Goal: Complete application form: Complete application form

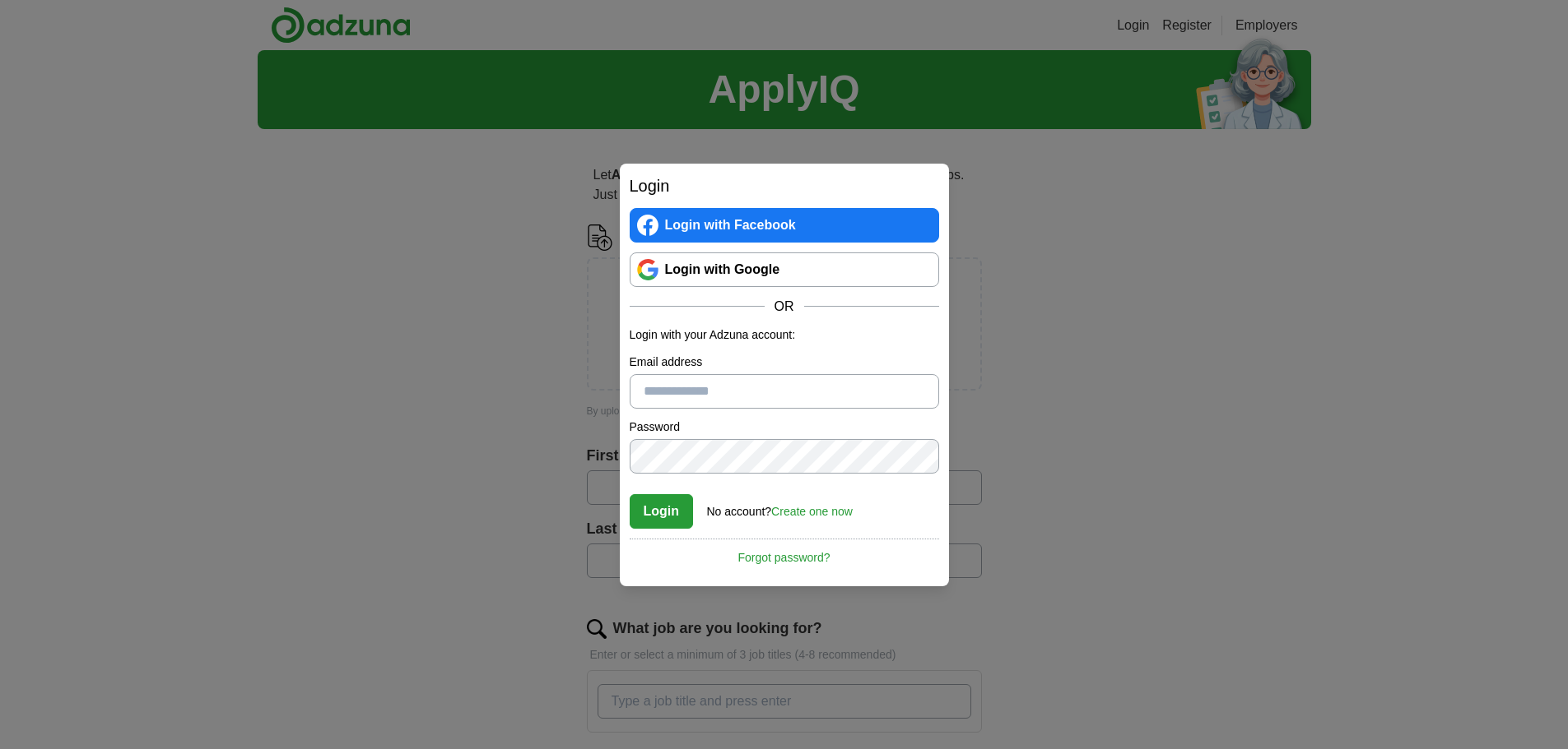
click at [694, 263] on link "Login with Google" at bounding box center [784, 269] width 310 height 34
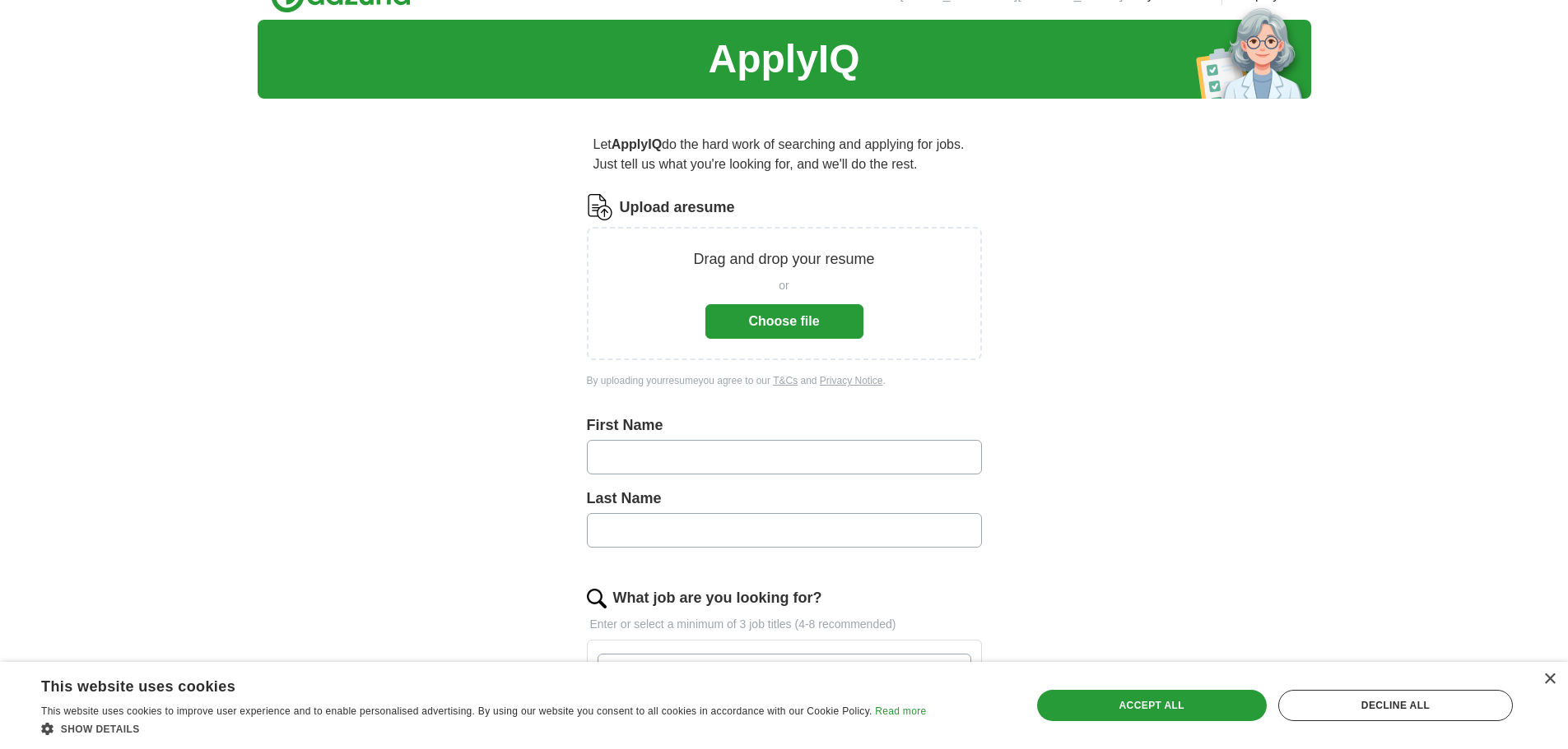
scroll to position [30, 0]
click at [833, 316] on button "Choose file" at bounding box center [784, 321] width 158 height 34
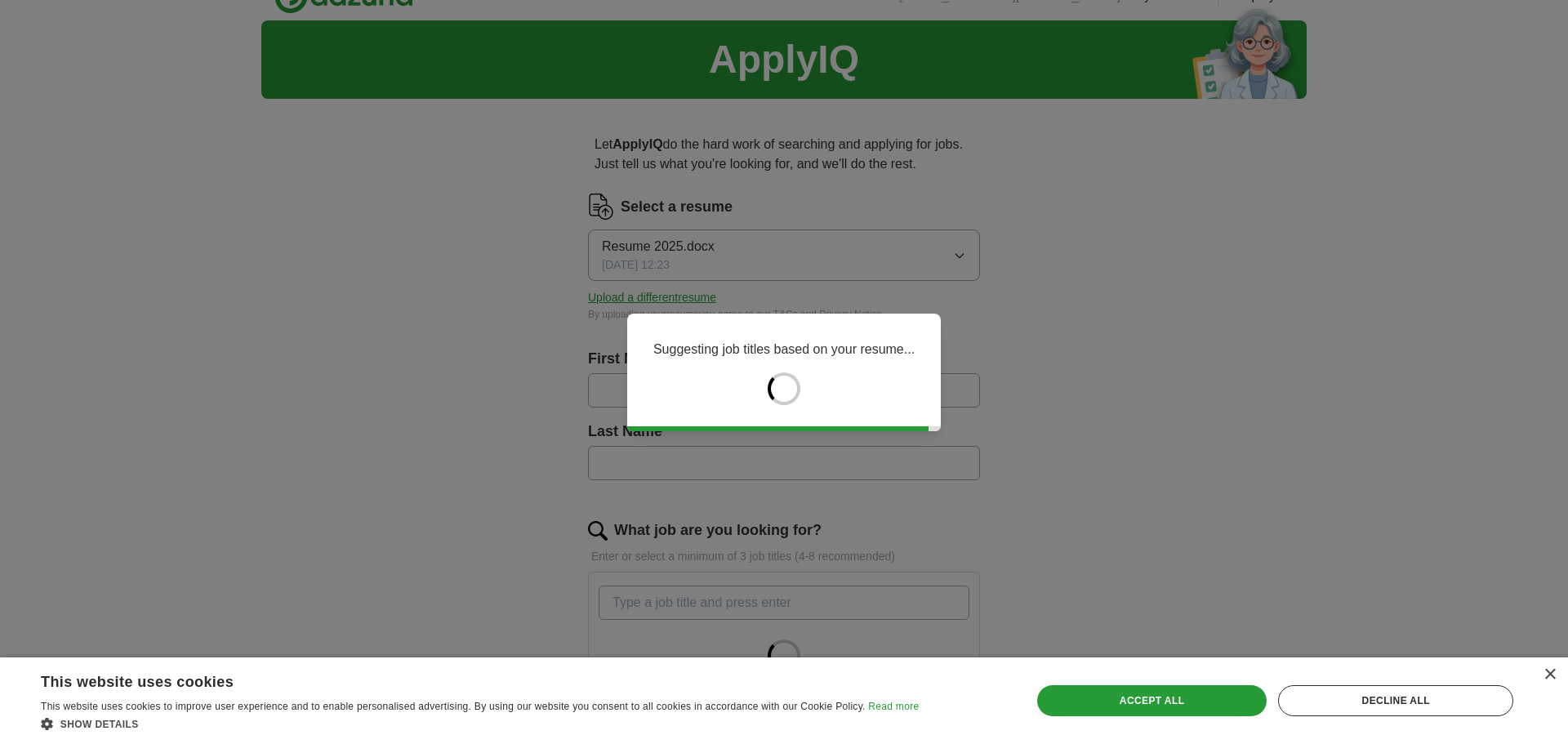
type input "******"
type input "*****"
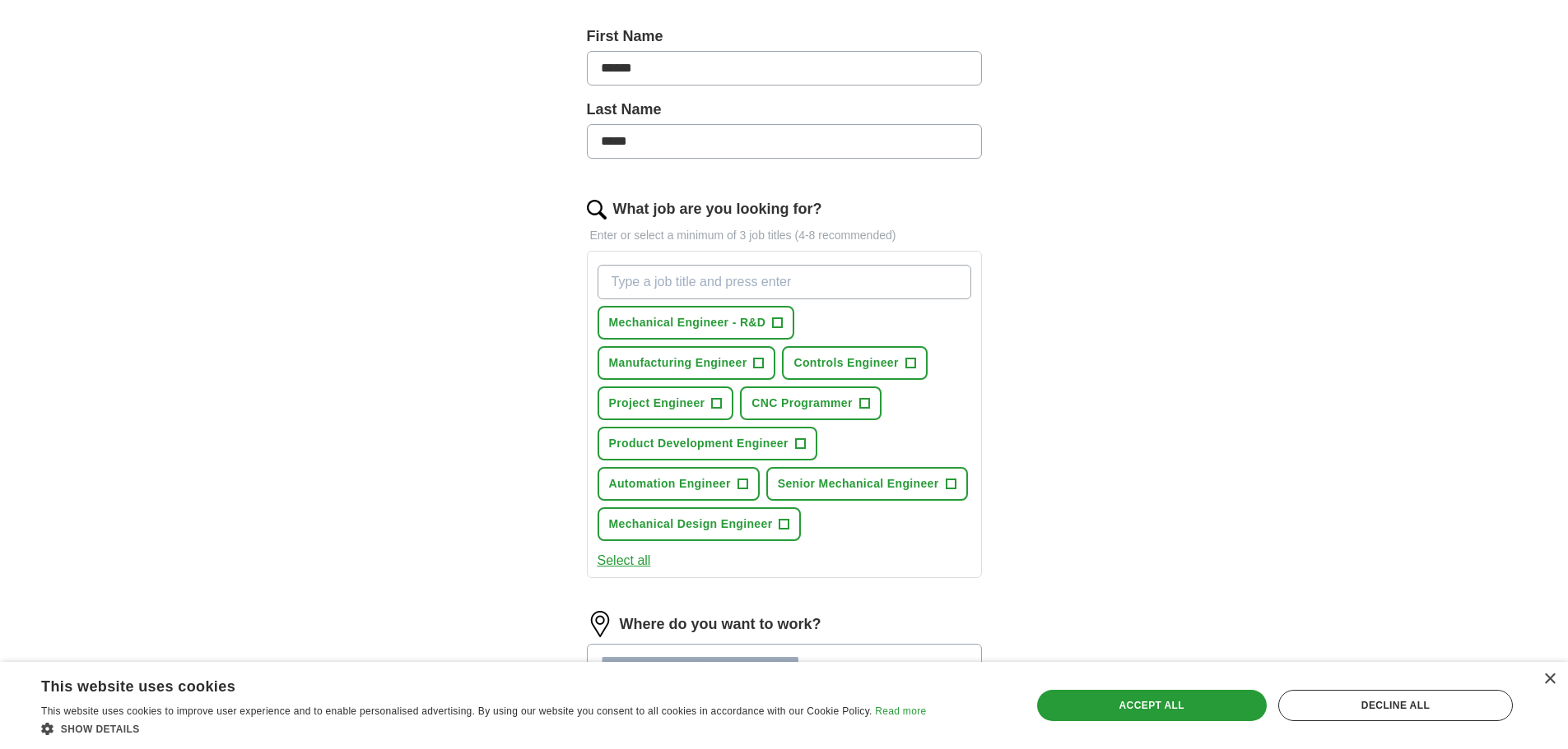
scroll to position [357, 0]
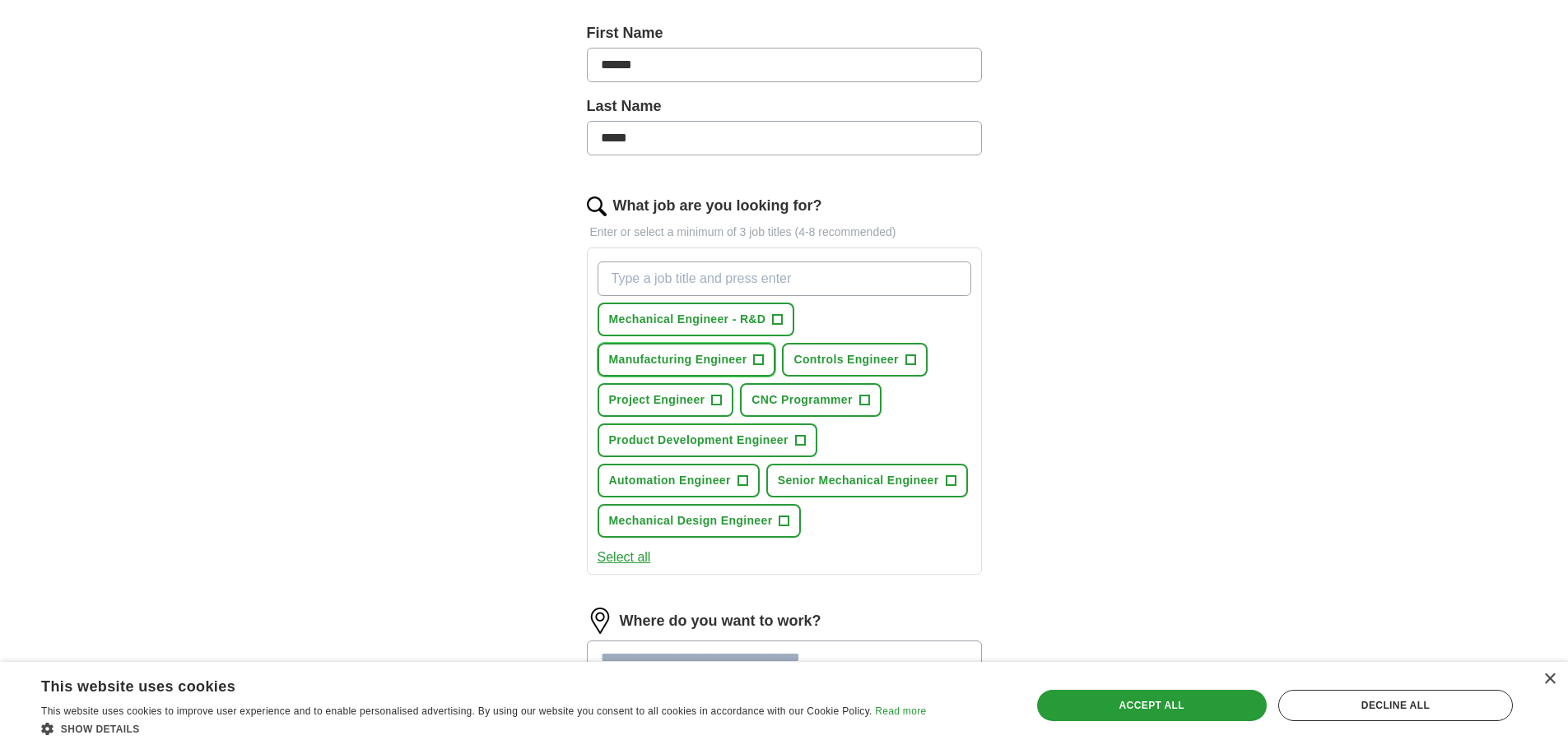
click at [722, 363] on span "Manufacturing Engineer" at bounding box center [678, 359] width 139 height 18
click at [746, 318] on span "Mechanical Engineer - R&D" at bounding box center [687, 320] width 157 height 18
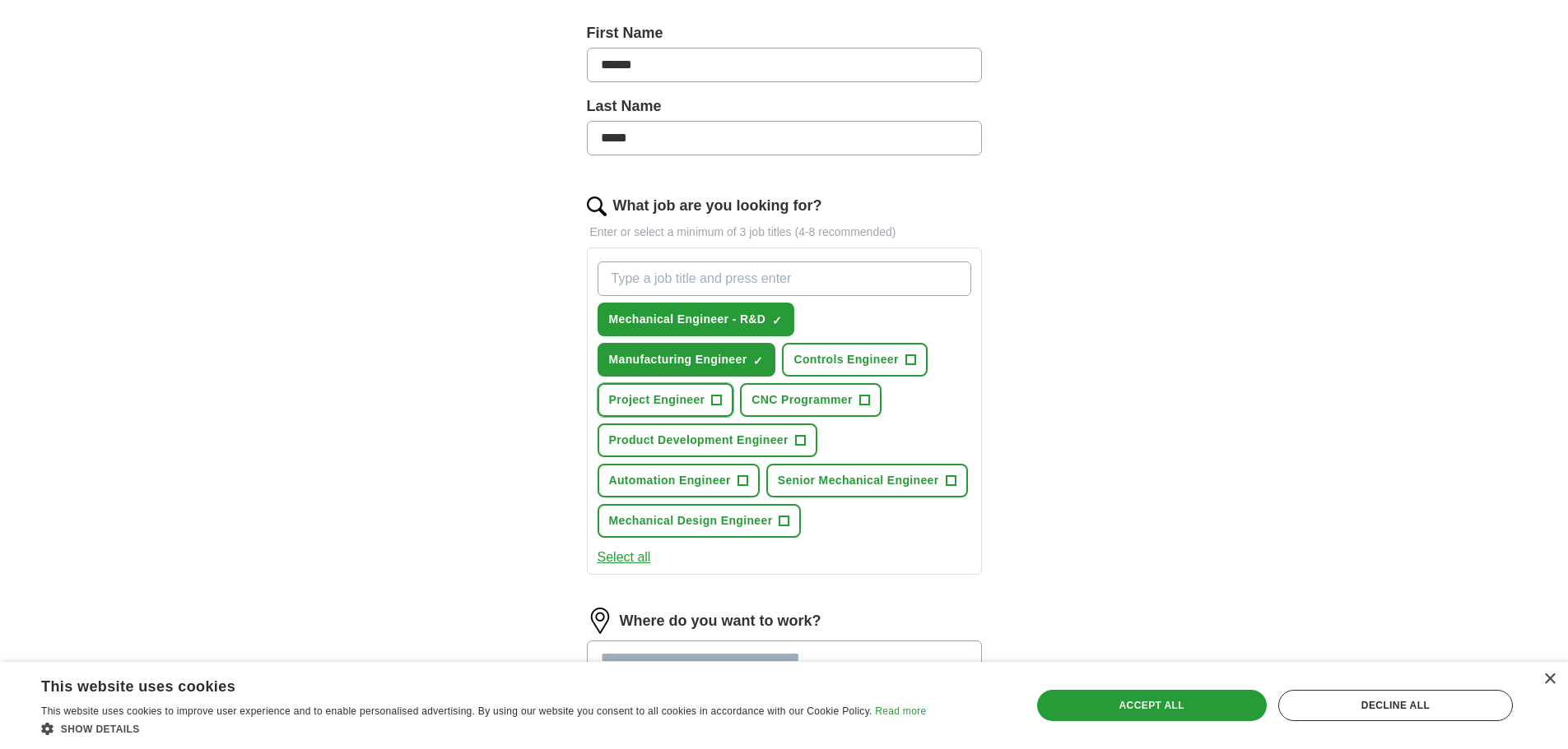
click at [695, 404] on span "Project Engineer" at bounding box center [657, 400] width 96 height 18
click at [708, 433] on span "Product Development Engineer" at bounding box center [699, 441] width 179 height 18
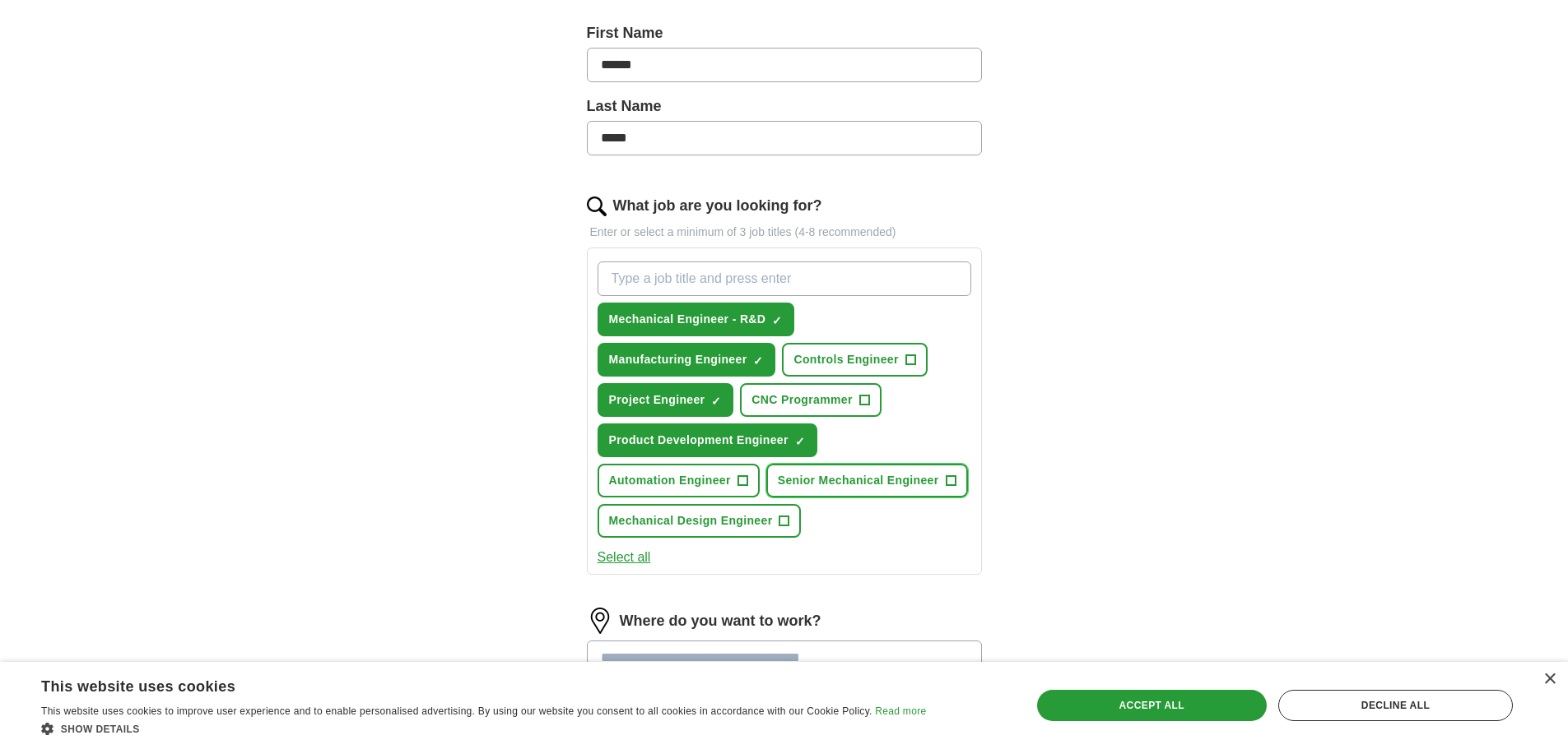
click at [824, 483] on span "Senior Mechanical Engineer" at bounding box center [858, 480] width 162 height 18
click at [742, 522] on span "Mechanical Design Engineer" at bounding box center [690, 521] width 164 height 18
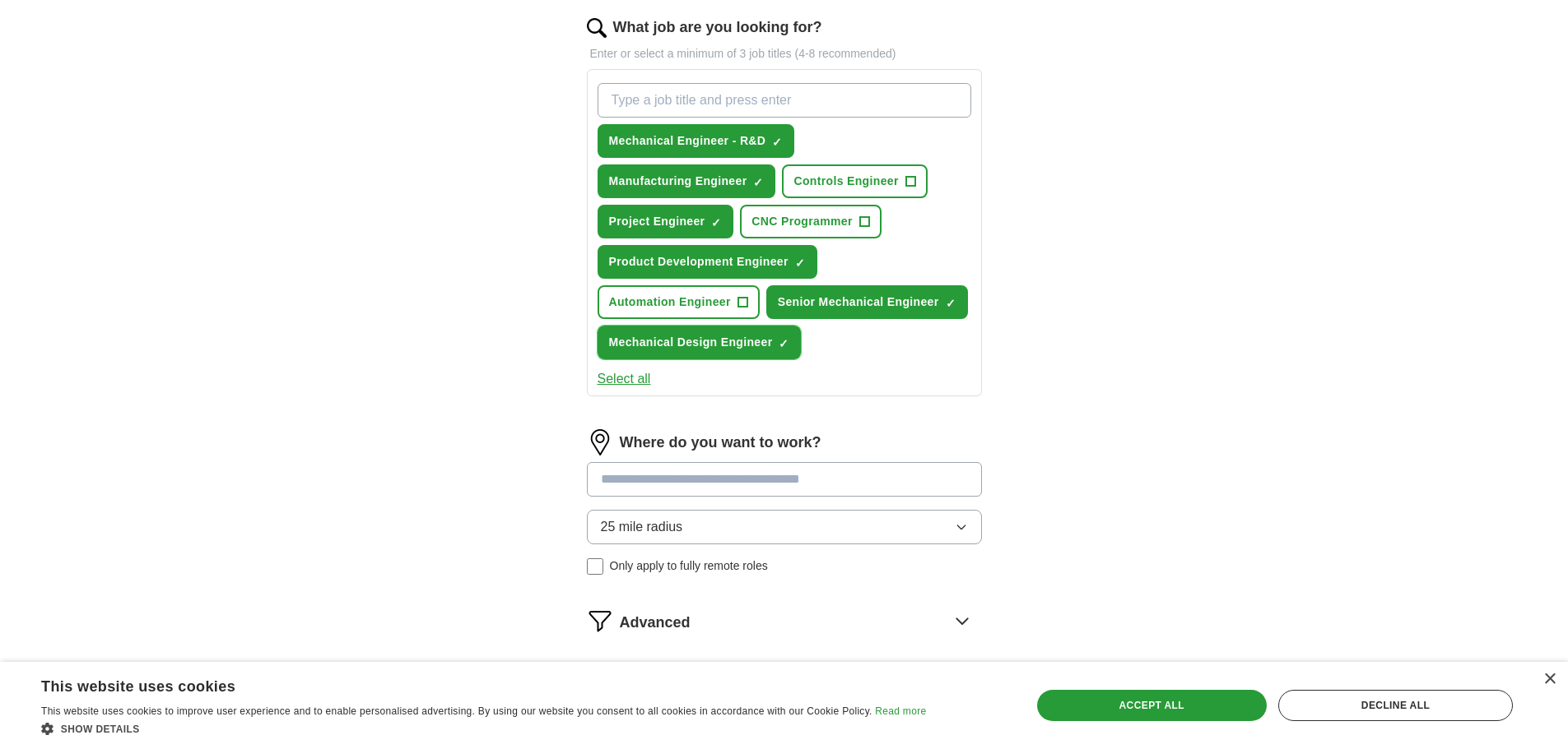
scroll to position [538, 0]
click at [651, 479] on input at bounding box center [784, 478] width 395 height 34
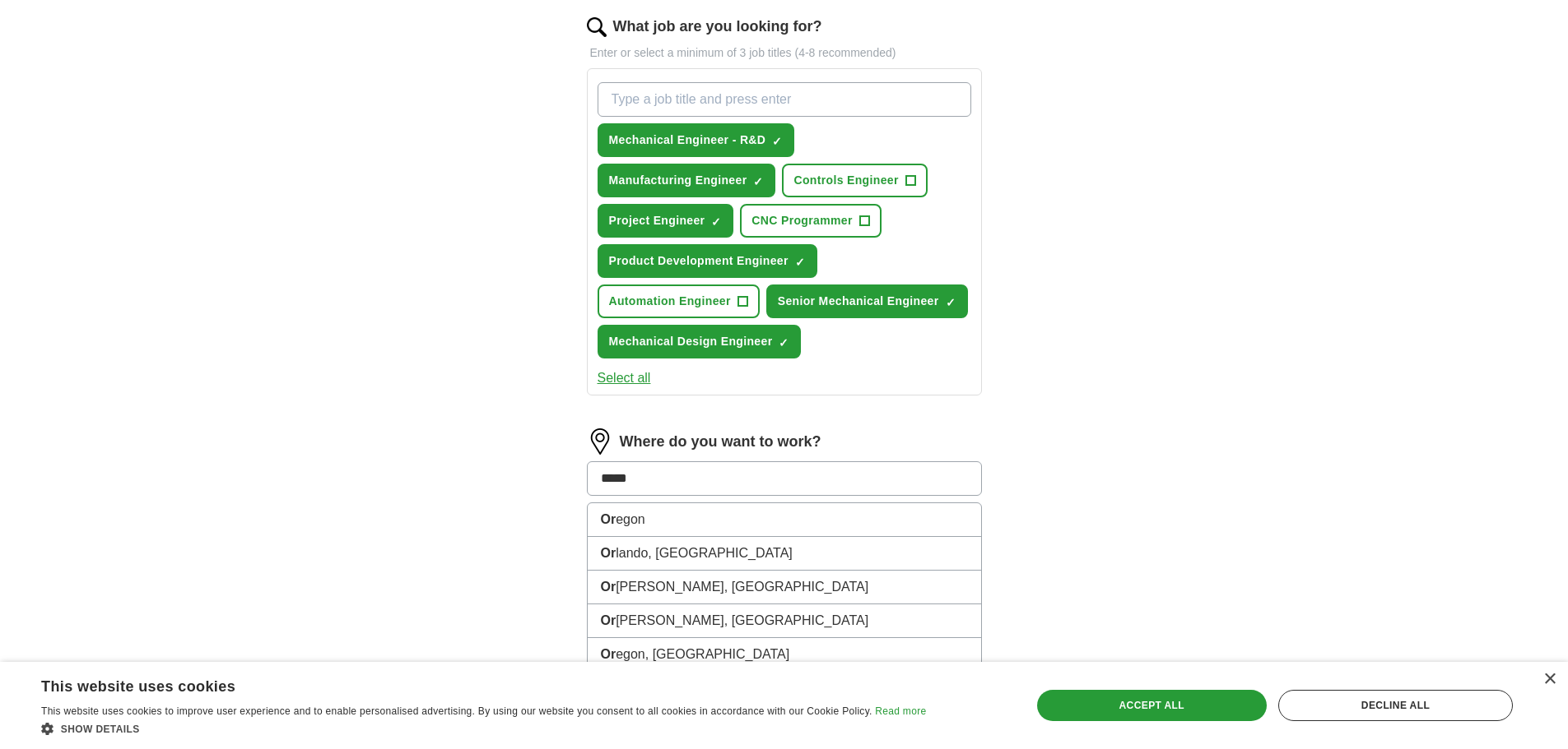
type input "******"
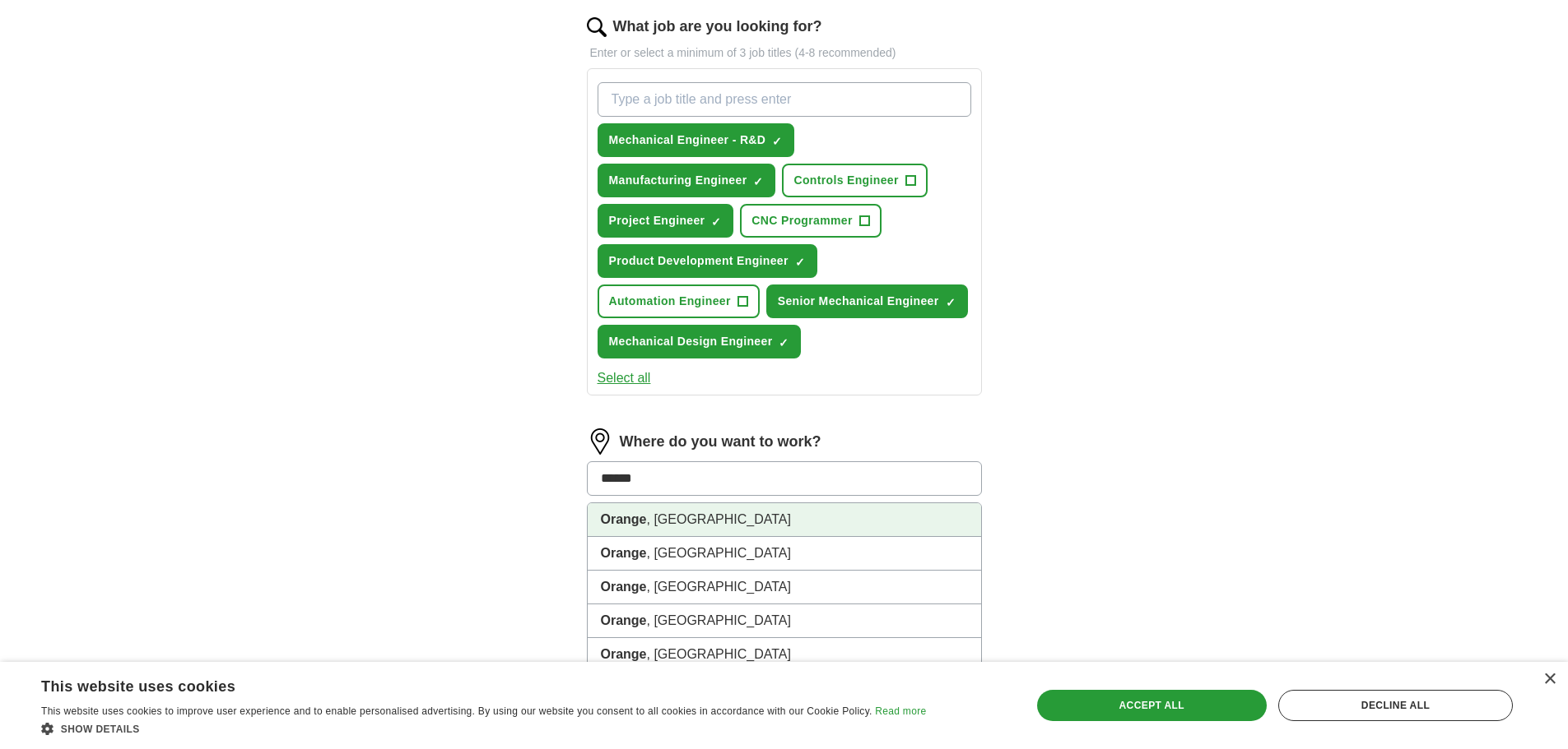
click at [652, 508] on li "[GEOGRAPHIC_DATA] , [GEOGRAPHIC_DATA]" at bounding box center [784, 520] width 394 height 34
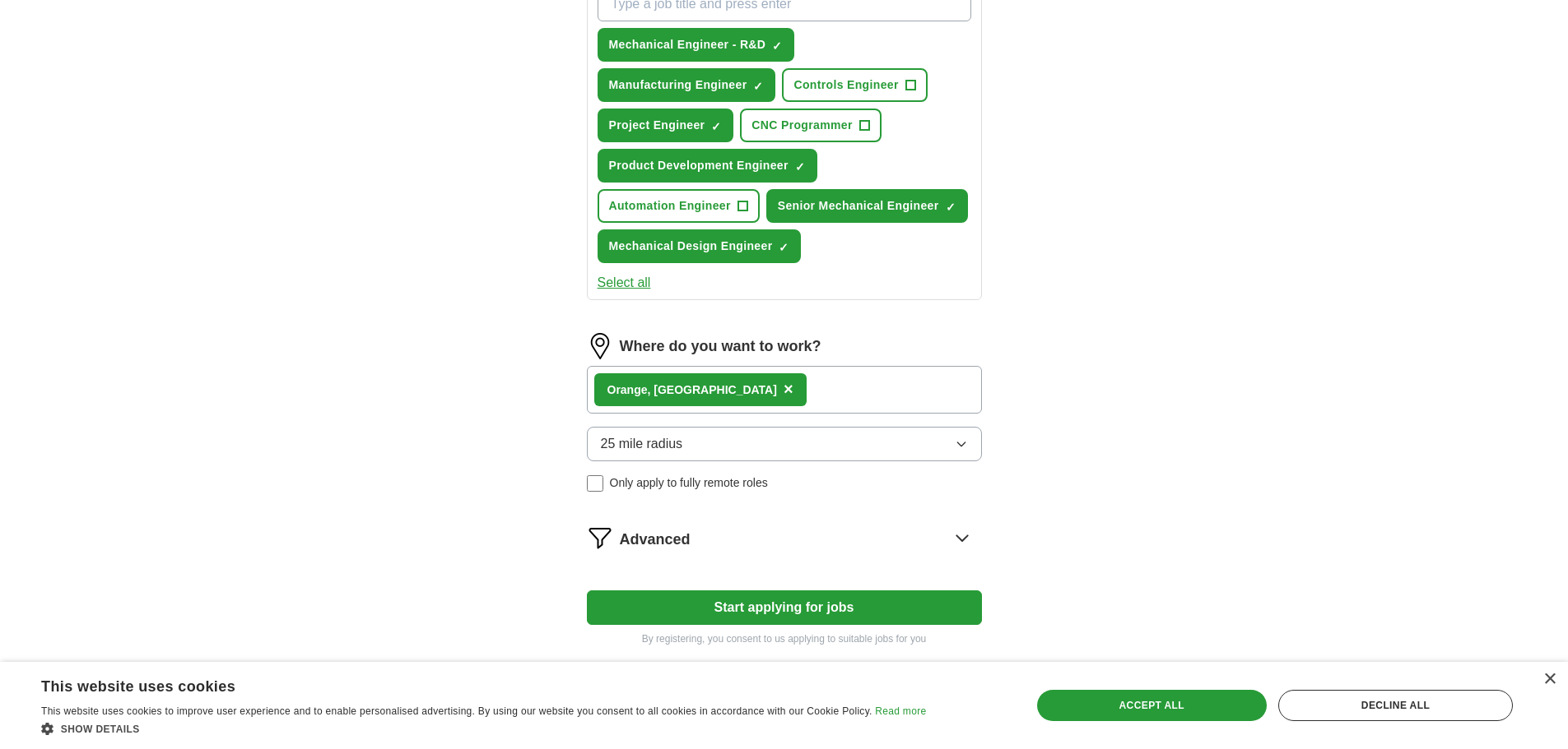
scroll to position [635, 0]
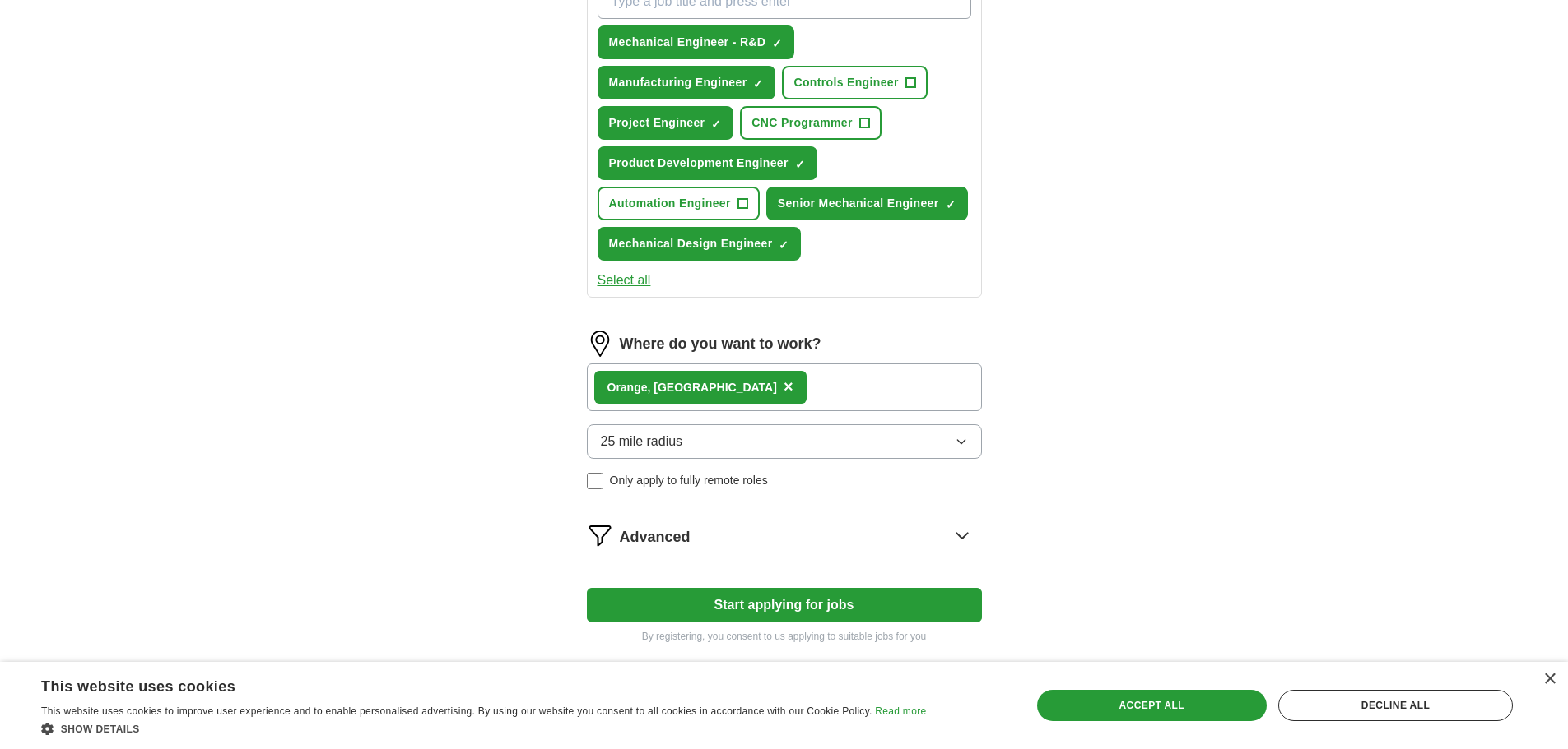
click at [678, 454] on button "25 mile radius" at bounding box center [784, 441] width 395 height 34
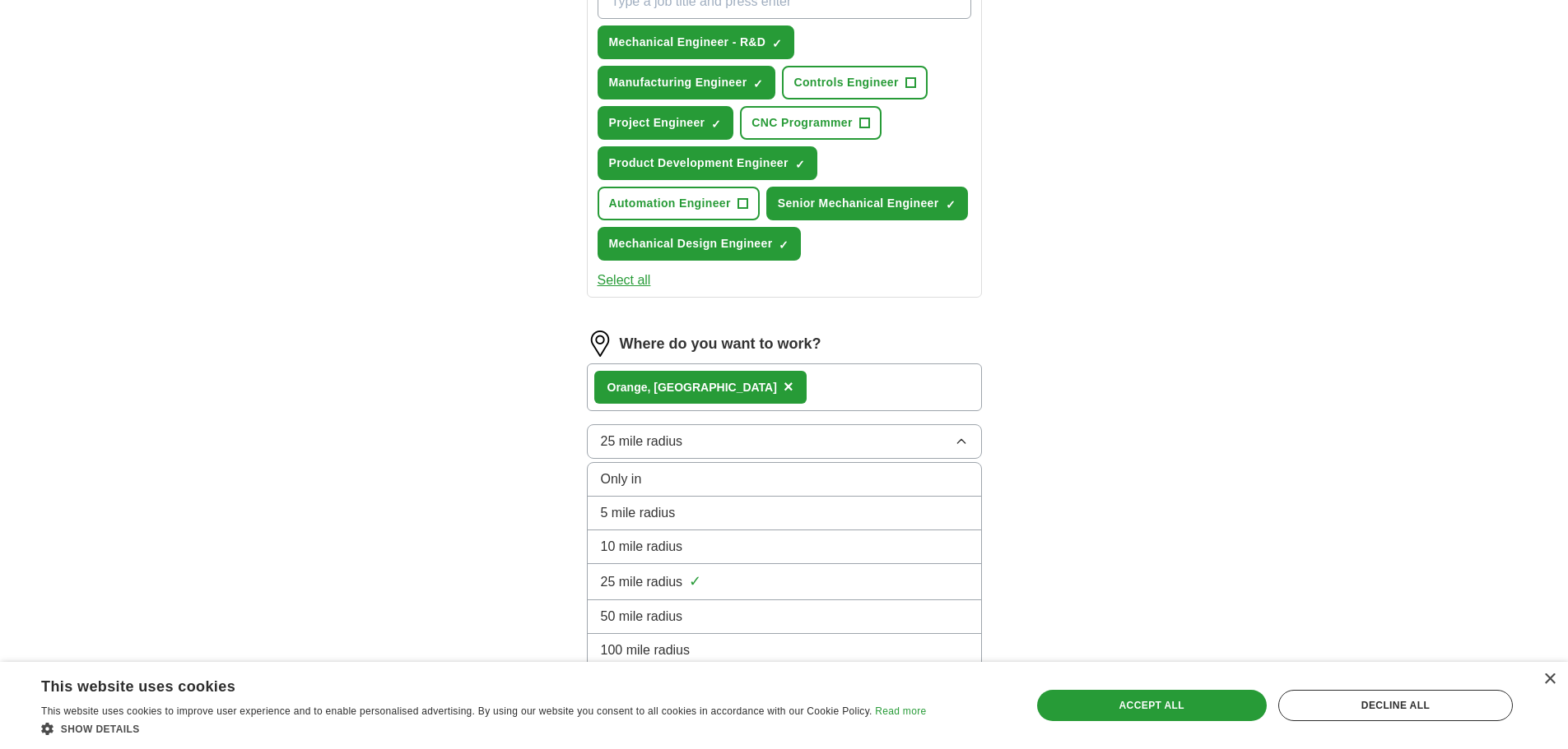
click at [678, 454] on button "25 mile radius" at bounding box center [784, 441] width 395 height 34
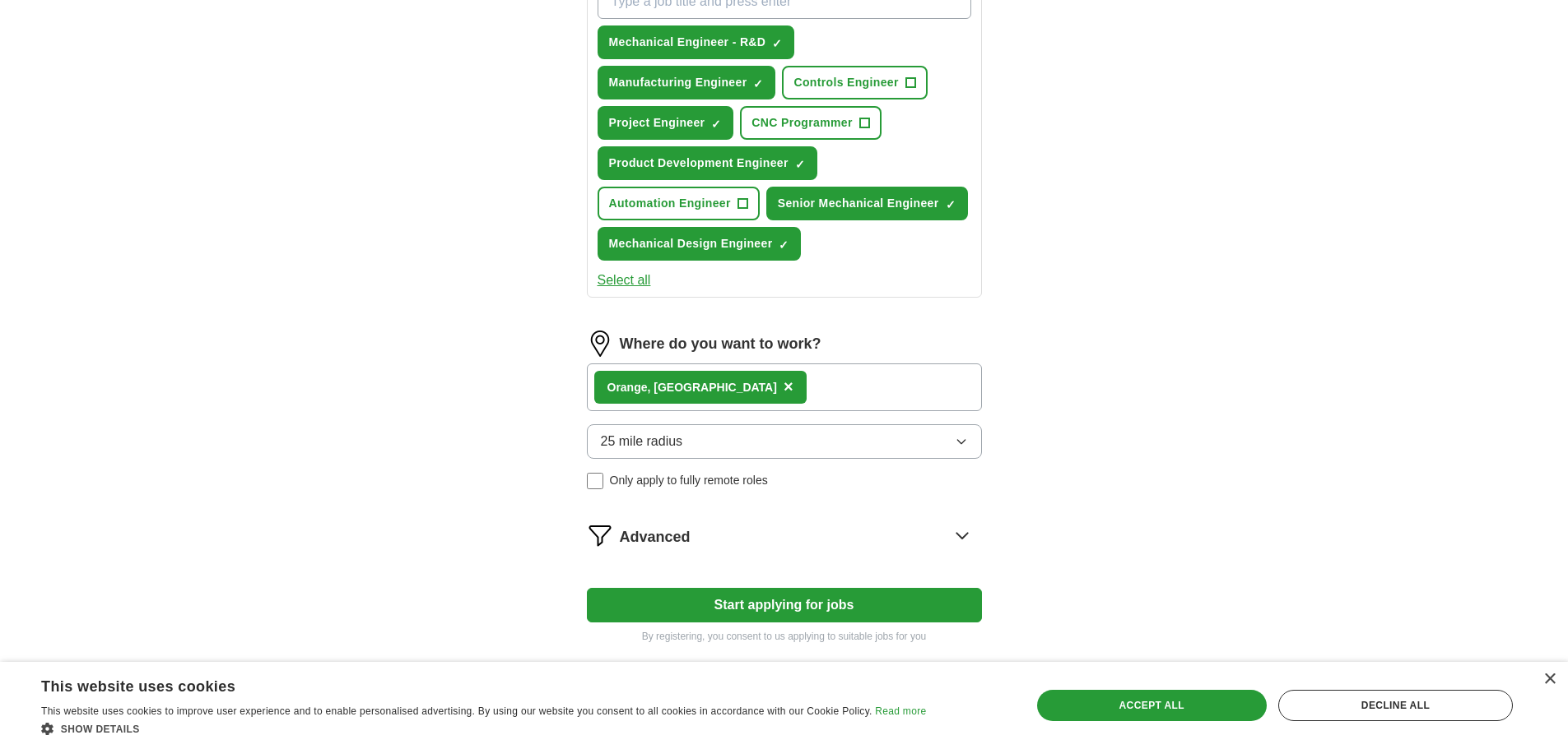
click at [687, 601] on button "Start applying for jobs" at bounding box center [784, 605] width 395 height 34
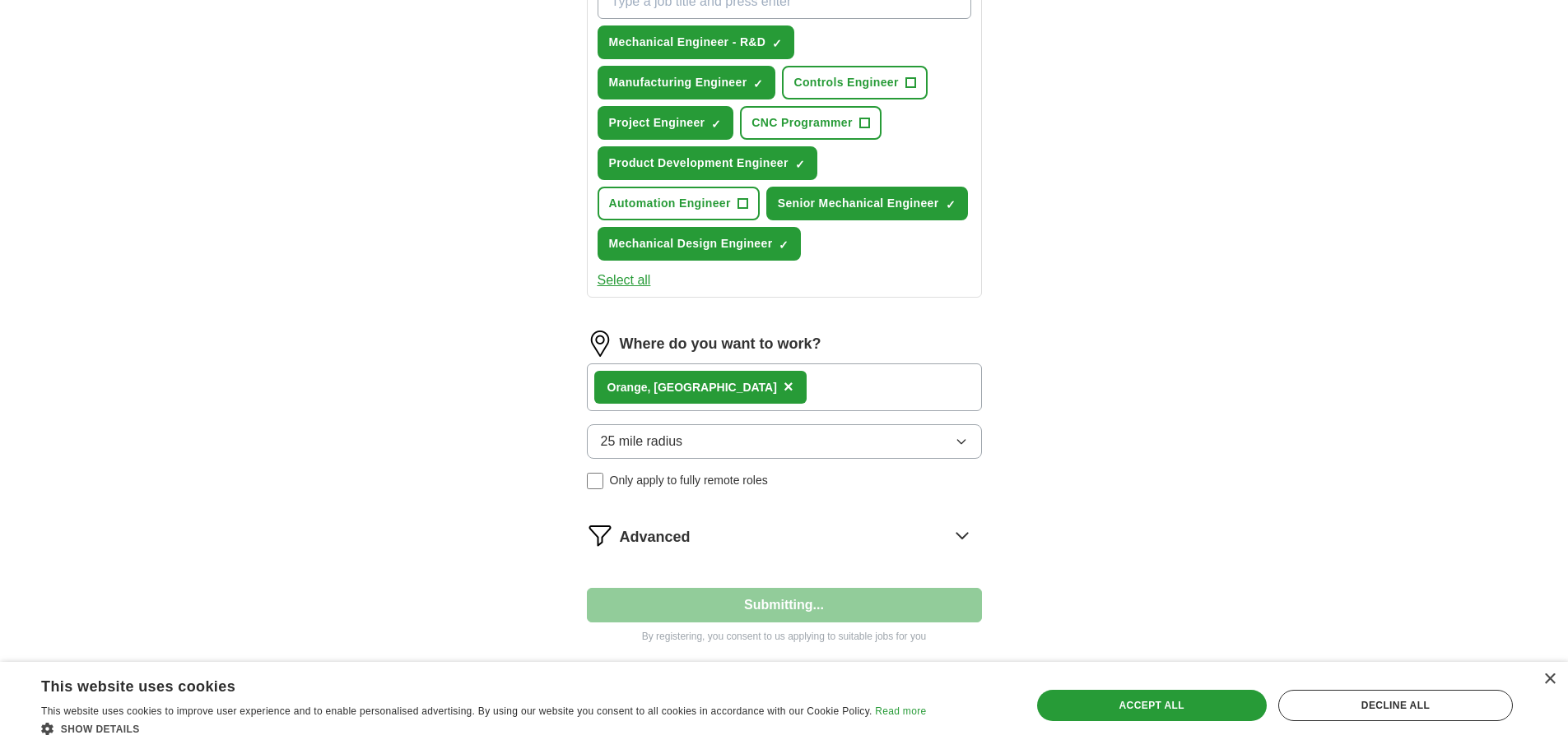
select select "**"
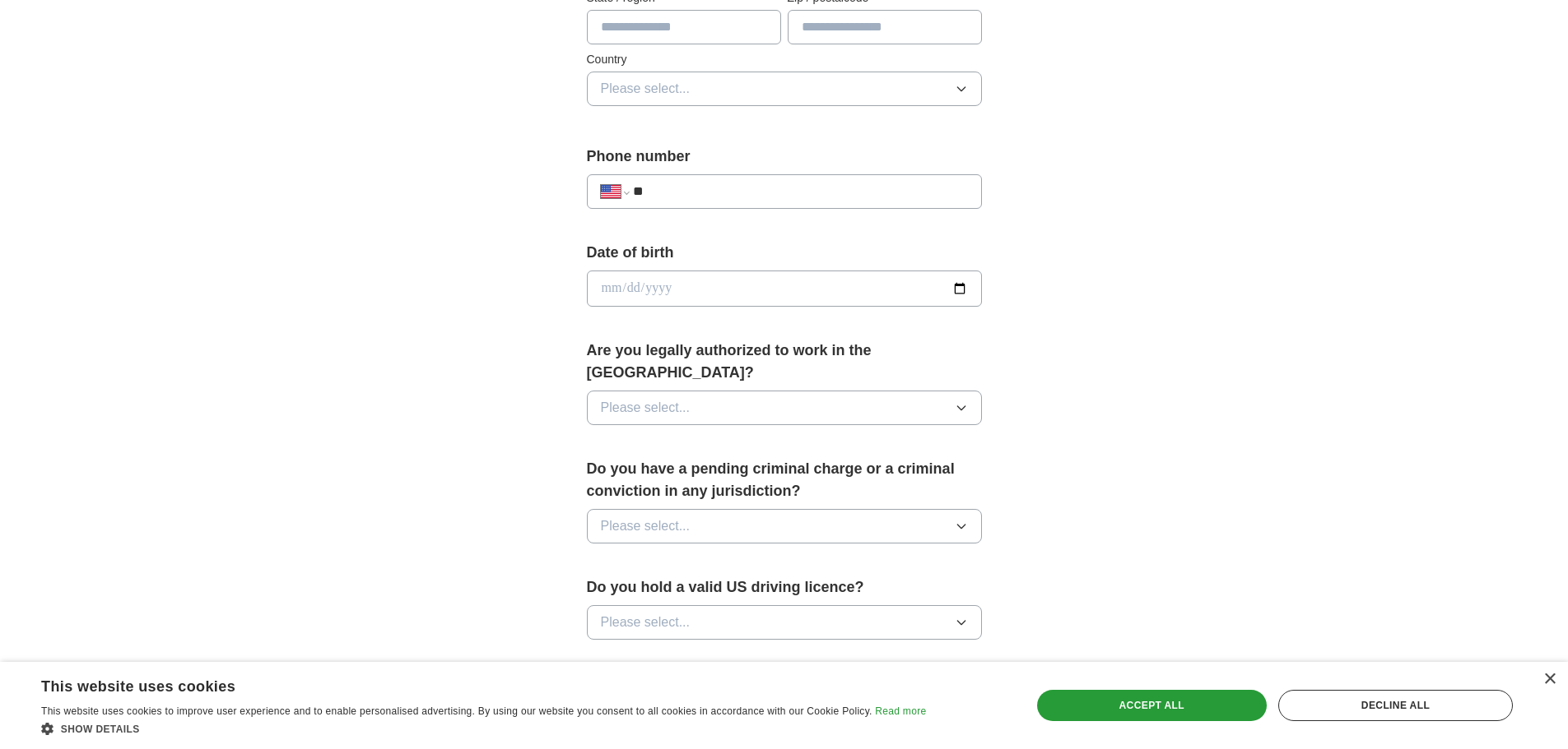
scroll to position [936, 0]
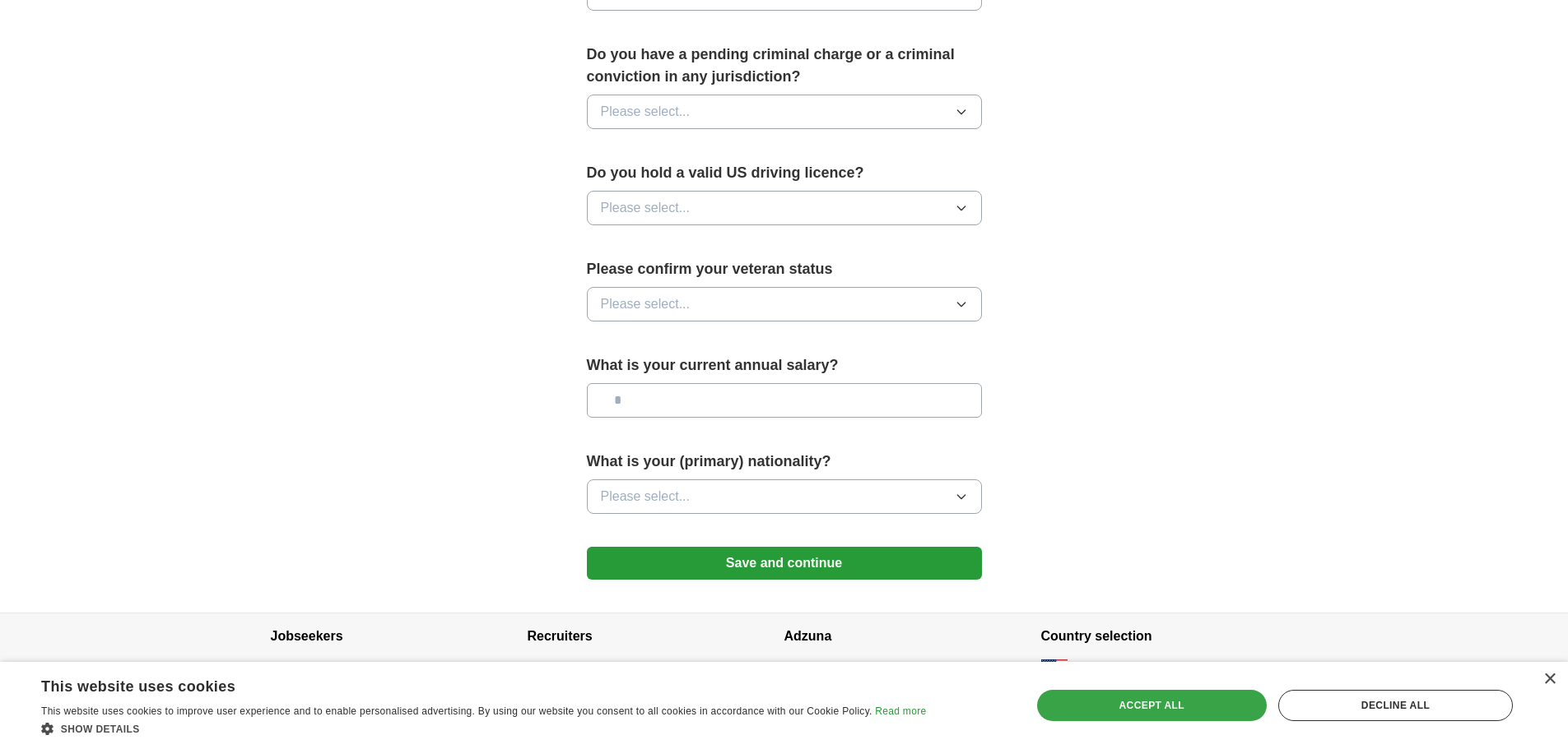
click at [1091, 703] on div "Accept all" at bounding box center [1151, 706] width 230 height 31
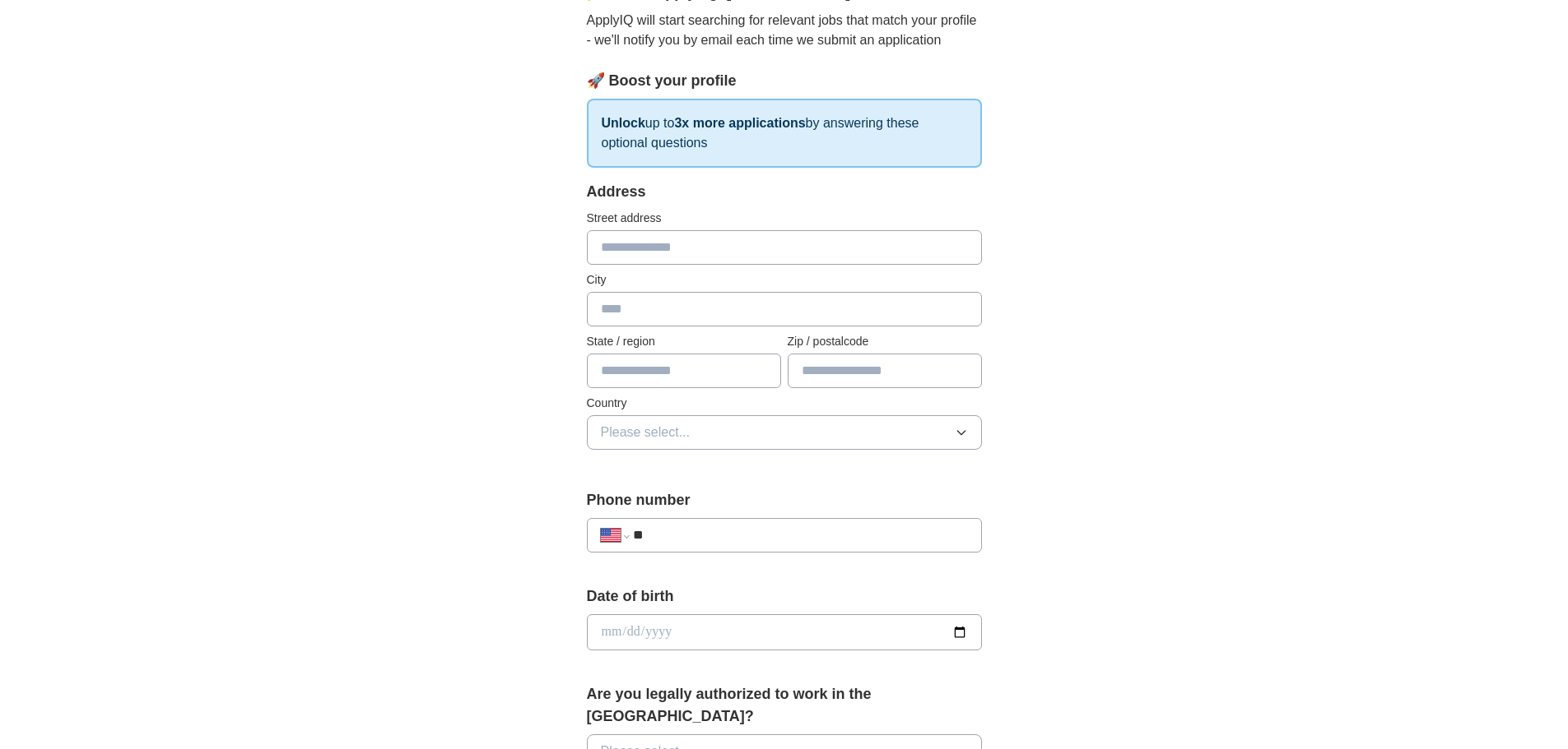
scroll to position [0, 0]
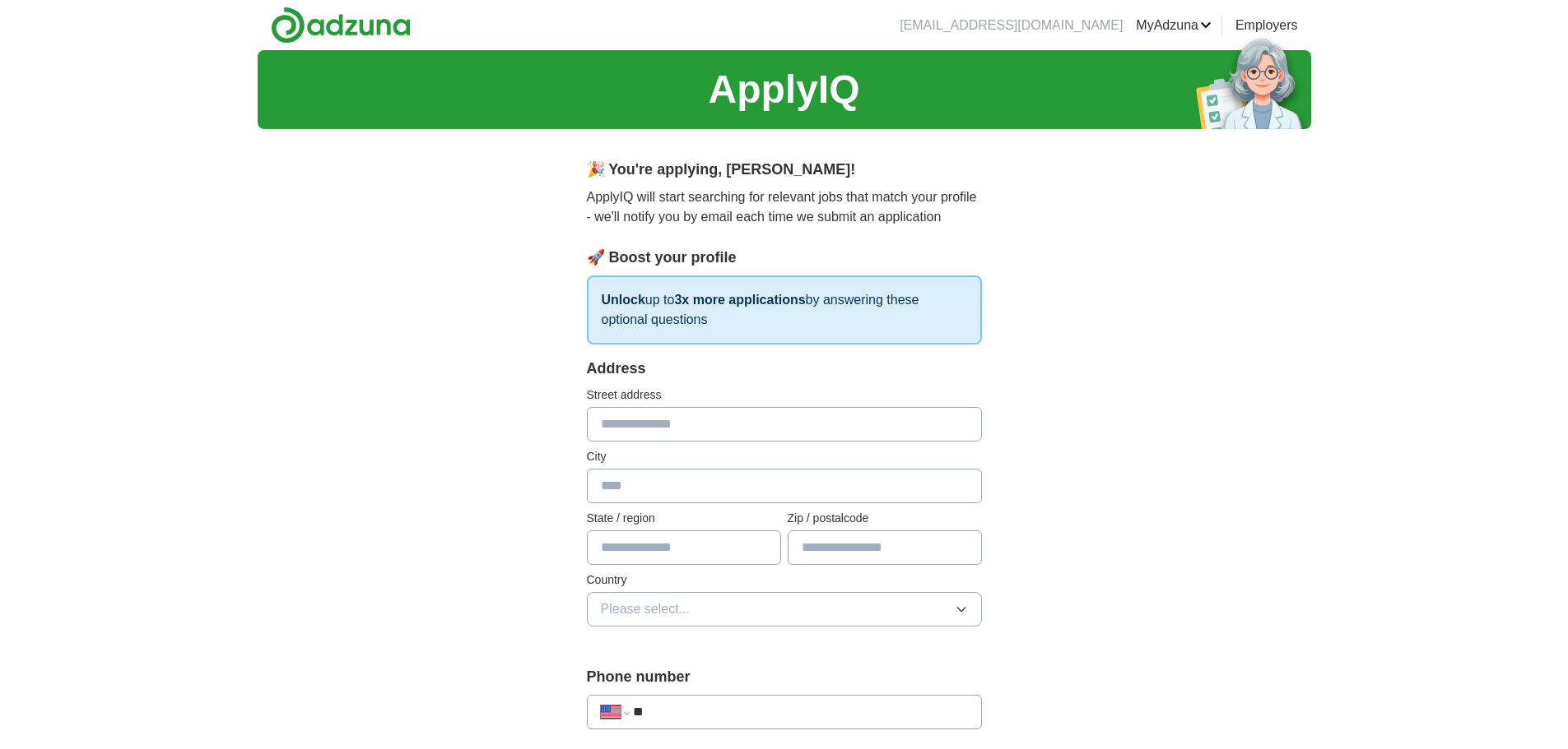
click at [1191, 31] on link "MyAdzuna" at bounding box center [1173, 25] width 76 height 19
click at [0, 0] on link "Alerts" at bounding box center [0, 0] width 0 height 0
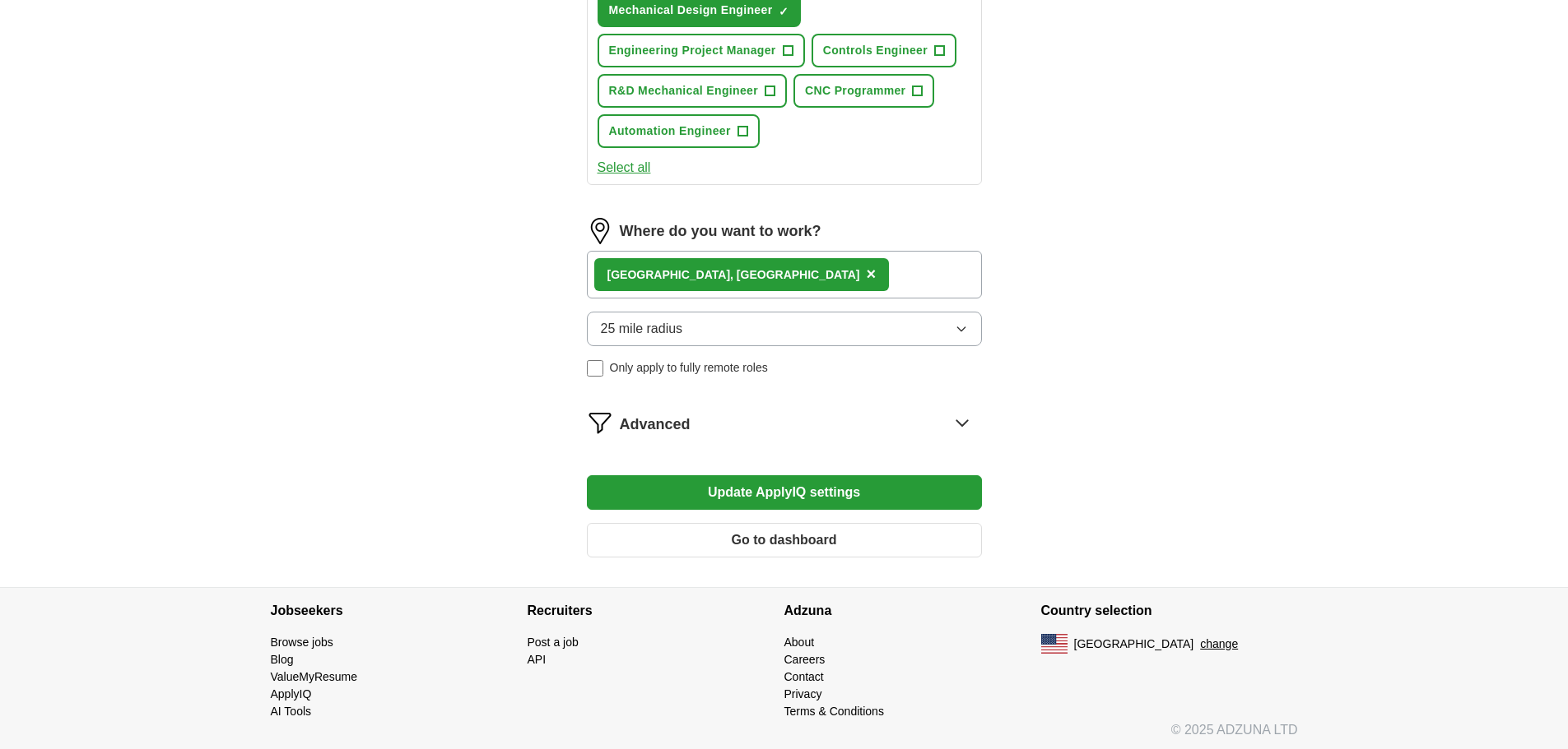
scroll to position [832, 0]
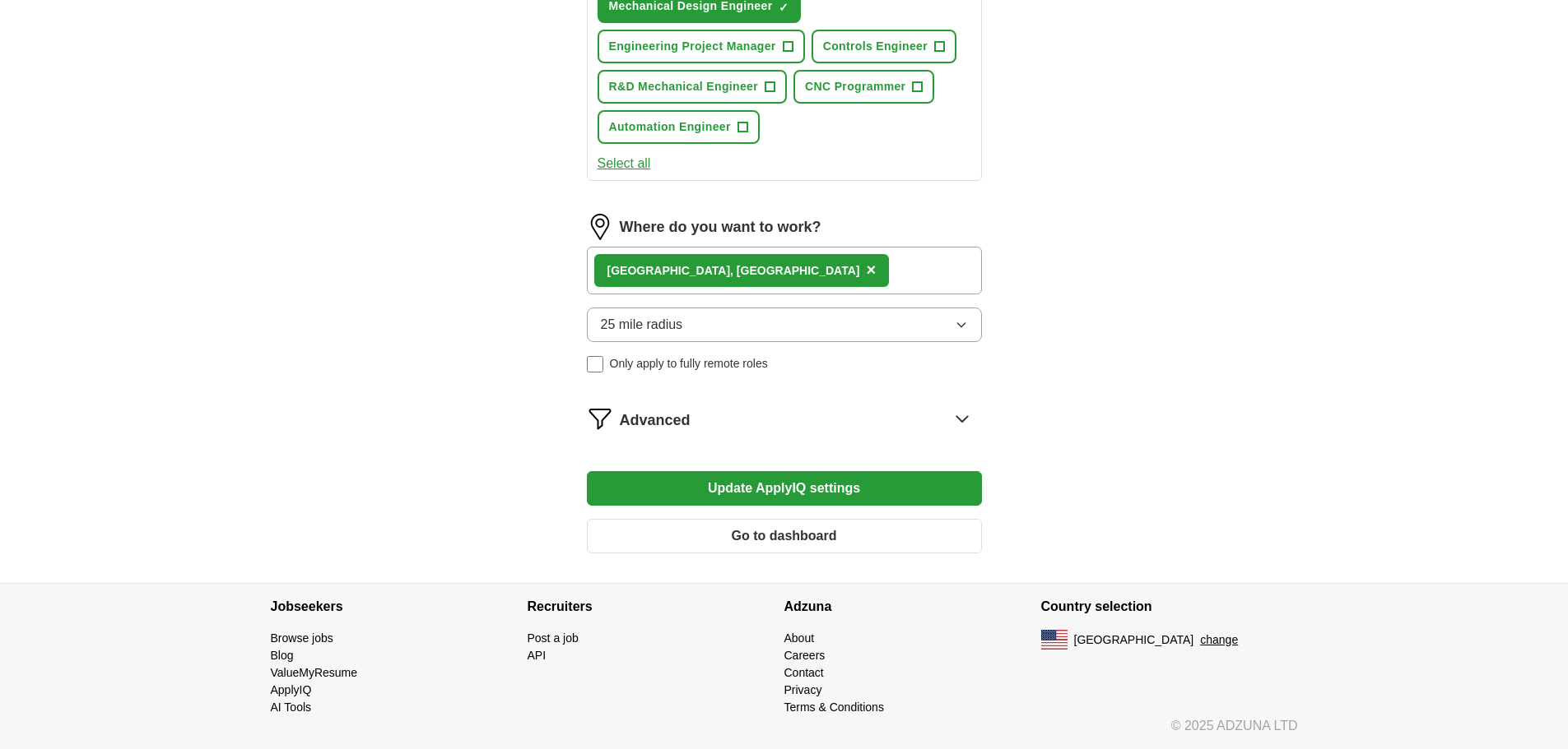
click at [903, 544] on button "Go to dashboard" at bounding box center [784, 536] width 395 height 34
